Goal: Information Seeking & Learning: Learn about a topic

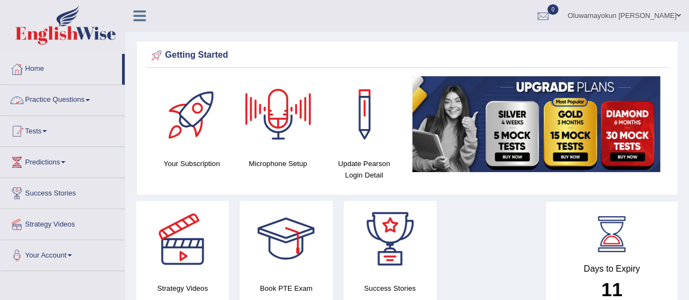
click at [89, 99] on span at bounding box center [88, 100] width 4 height 2
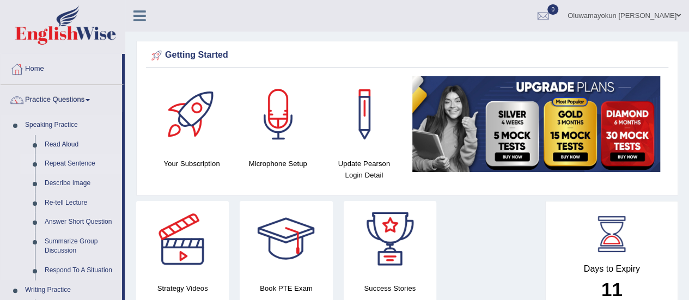
click at [69, 160] on link "Repeat Sentence" at bounding box center [81, 164] width 82 height 20
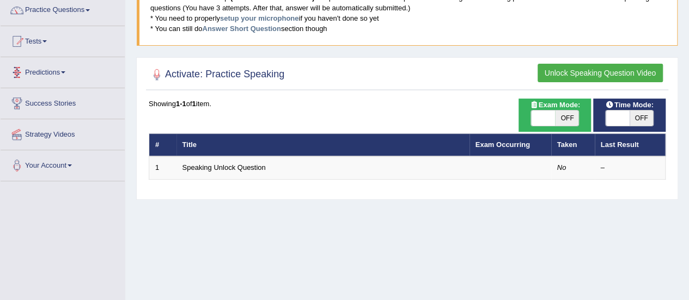
scroll to position [90, 0]
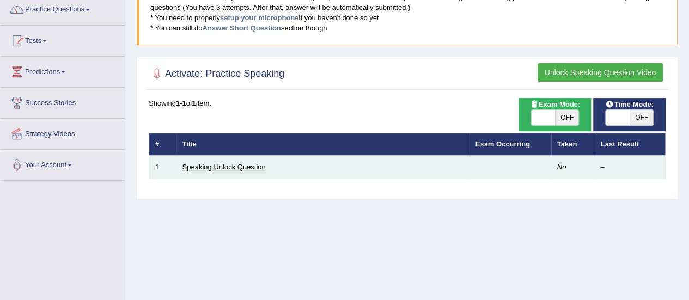
click at [261, 167] on link "Speaking Unlock Question" at bounding box center [224, 167] width 83 height 8
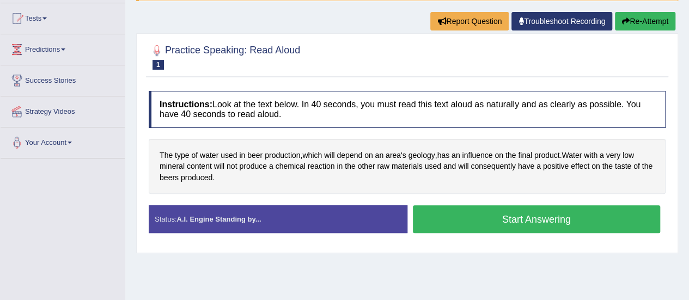
scroll to position [113, 0]
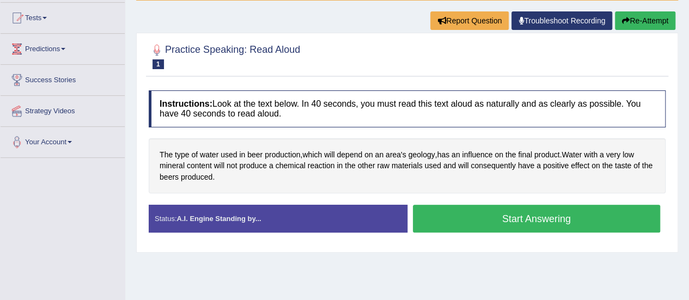
click at [596, 219] on button "Start Answering" at bounding box center [537, 219] width 248 height 28
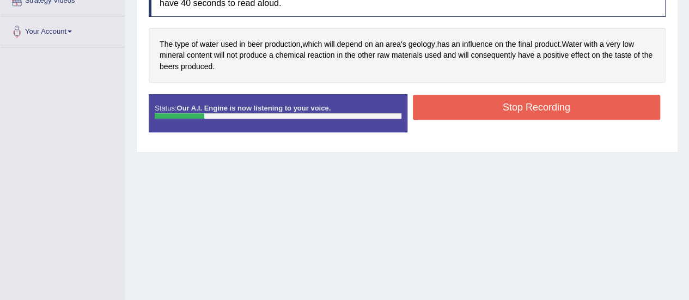
scroll to position [225, 0]
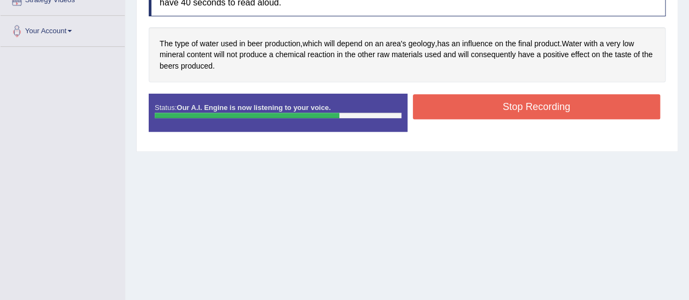
click at [483, 100] on button "Stop Recording" at bounding box center [537, 106] width 248 height 25
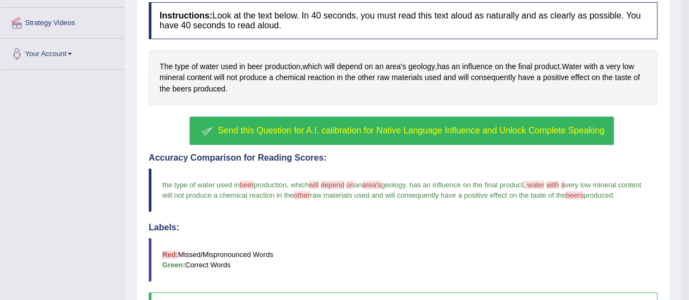
scroll to position [0, 0]
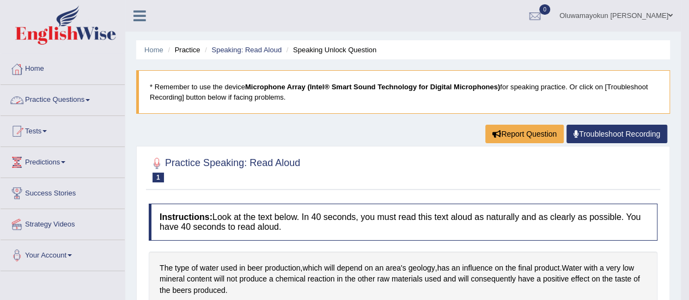
click at [92, 101] on link "Practice Questions" at bounding box center [63, 98] width 124 height 27
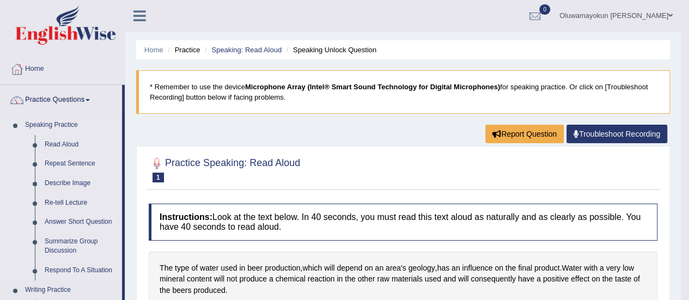
click at [81, 166] on link "Repeat Sentence" at bounding box center [81, 164] width 82 height 20
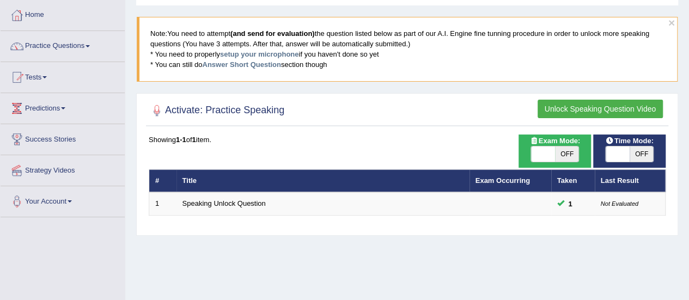
scroll to position [55, 0]
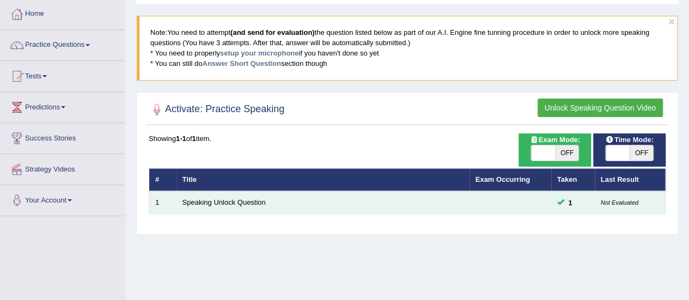
click at [604, 198] on em "Not Evaluated" at bounding box center [620, 202] width 38 height 8
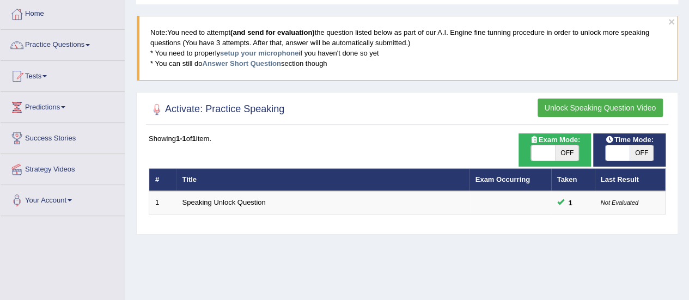
click at [541, 112] on button "Unlock Speaking Question Video" at bounding box center [600, 108] width 125 height 19
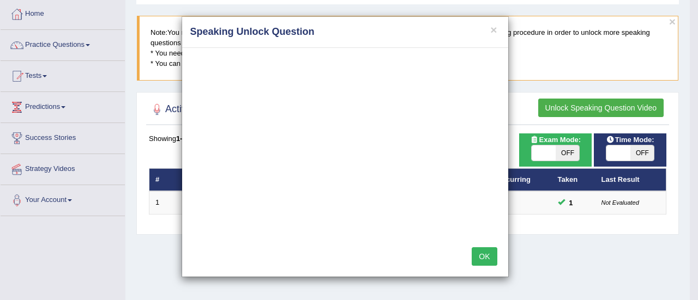
click at [487, 31] on h4 "Speaking Unlock Question" at bounding box center [345, 32] width 310 height 14
click at [496, 29] on button "×" at bounding box center [493, 29] width 7 height 11
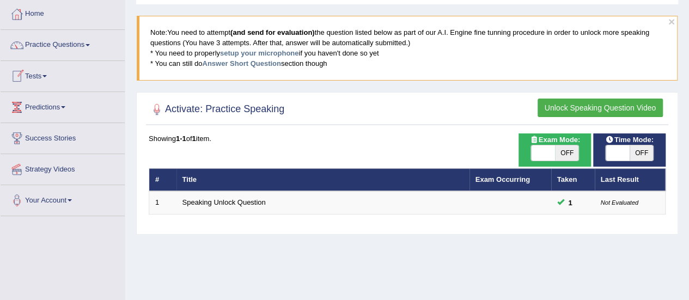
click at [47, 71] on link "Tests" at bounding box center [63, 74] width 124 height 27
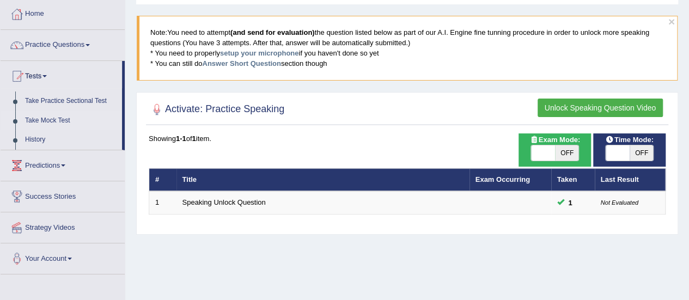
click at [52, 118] on link "Take Mock Test" at bounding box center [71, 121] width 102 height 20
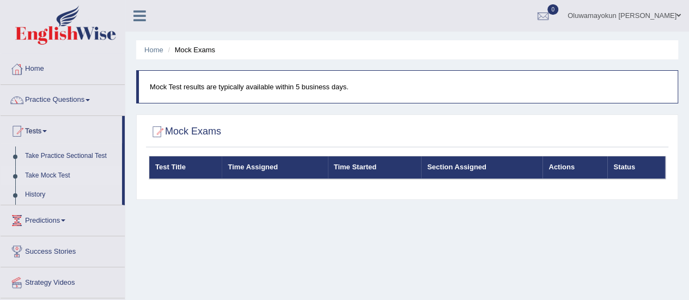
click at [52, 118] on link "Tests" at bounding box center [62, 129] width 122 height 27
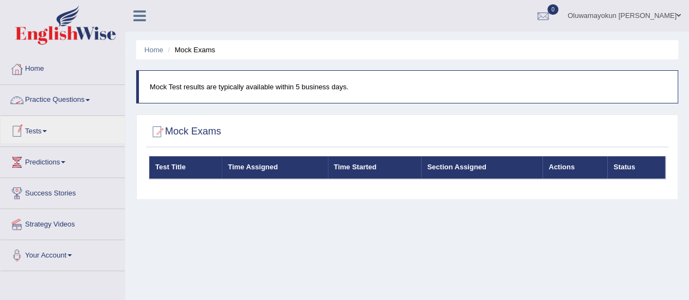
click at [89, 96] on link "Practice Questions" at bounding box center [63, 98] width 124 height 27
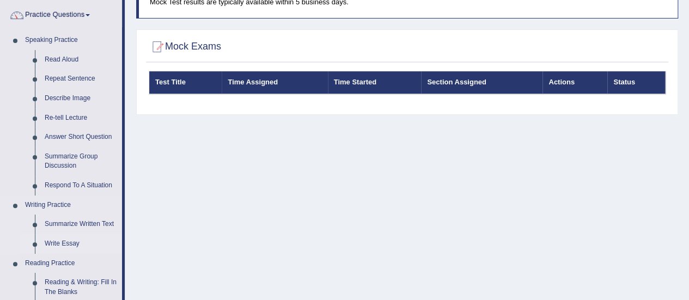
scroll to position [81, 0]
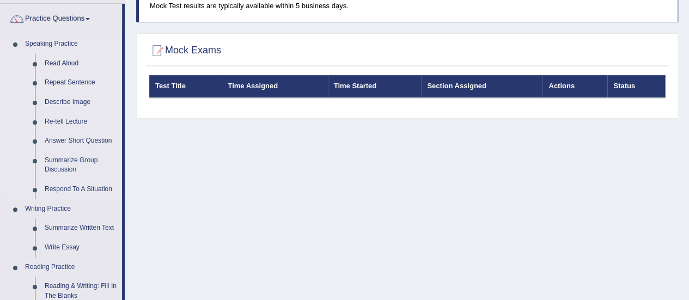
click at [77, 80] on link "Repeat Sentence" at bounding box center [81, 83] width 82 height 20
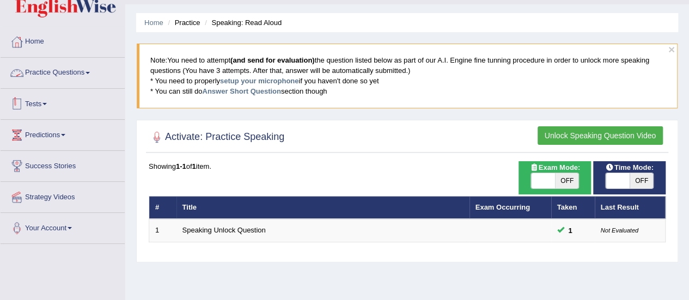
scroll to position [27, 0]
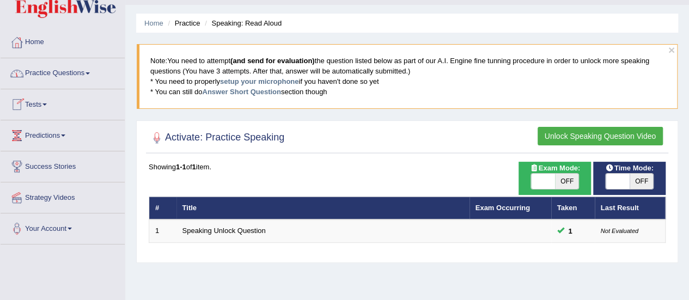
click at [94, 73] on link "Practice Questions" at bounding box center [63, 71] width 124 height 27
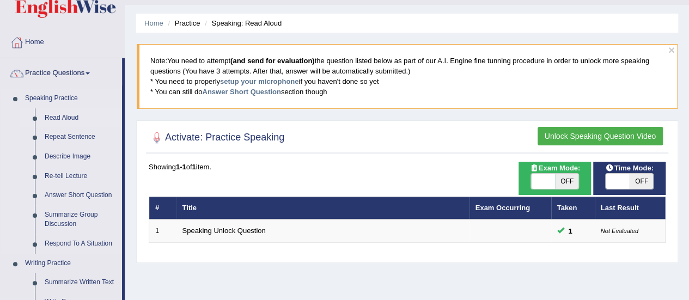
click at [59, 116] on link "Read Aloud" at bounding box center [81, 118] width 82 height 20
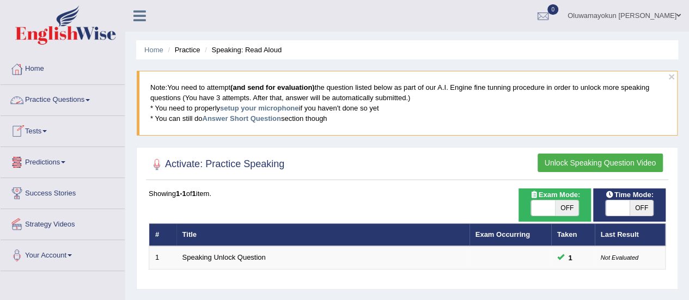
click at [89, 97] on link "Practice Questions" at bounding box center [63, 98] width 124 height 27
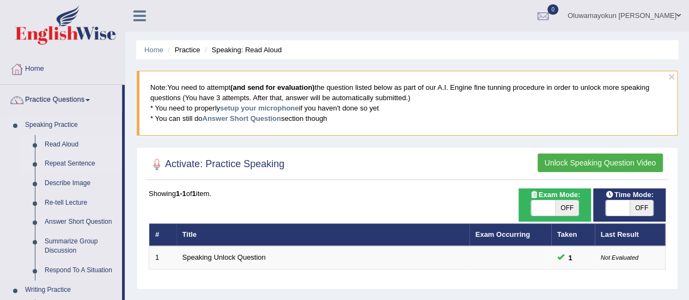
click at [68, 161] on link "Repeat Sentence" at bounding box center [81, 164] width 82 height 20
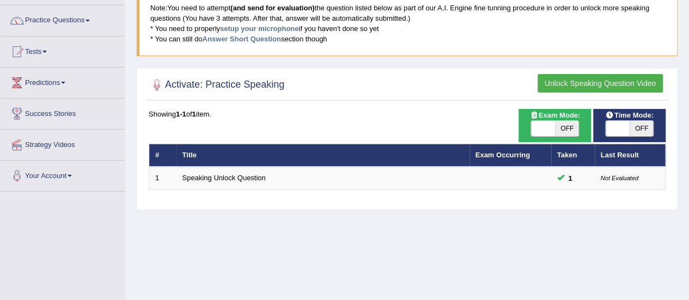
scroll to position [81, 0]
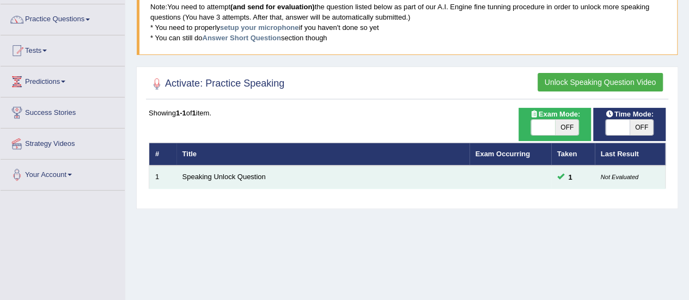
click at [559, 176] on span at bounding box center [561, 176] width 7 height 7
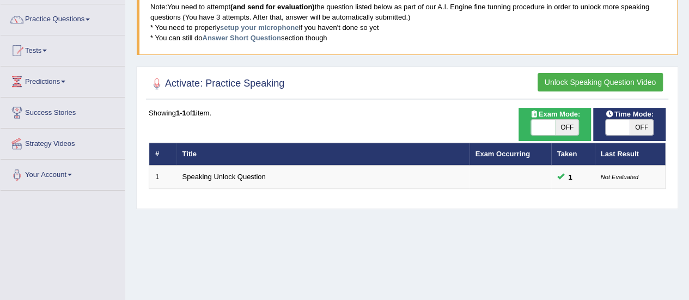
scroll to position [0, 0]
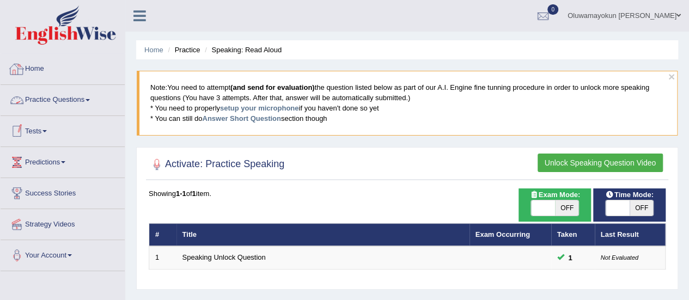
click at [26, 75] on link "Home" at bounding box center [63, 67] width 124 height 27
